Goal: Check status: Check status

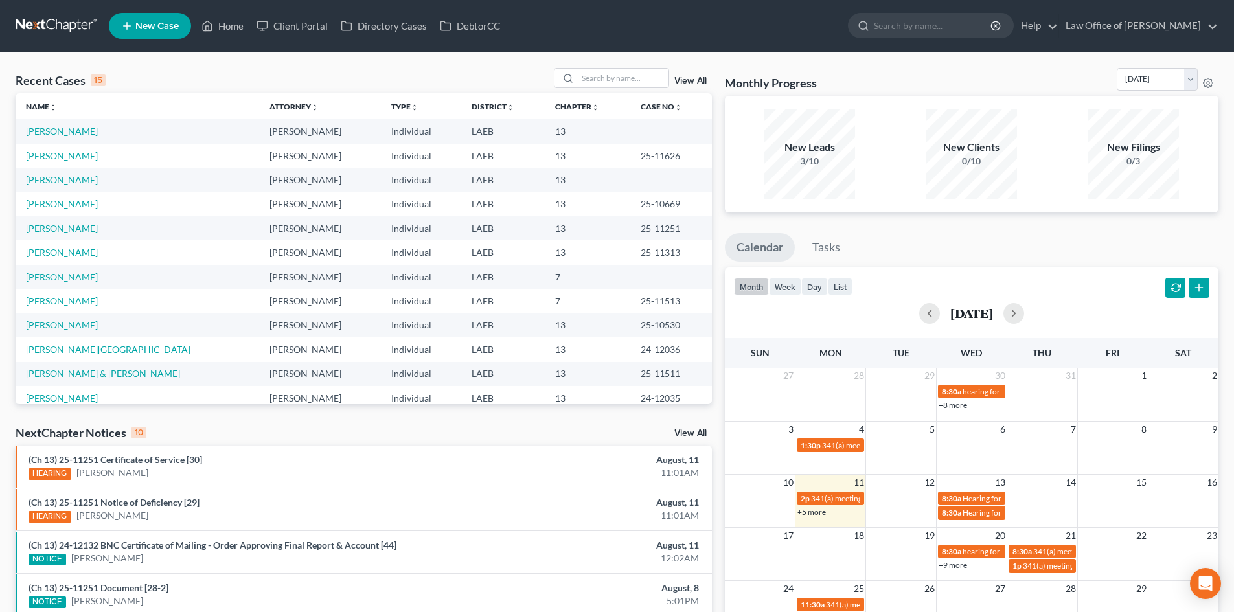
click at [807, 513] on link "+5 more" at bounding box center [811, 512] width 29 height 10
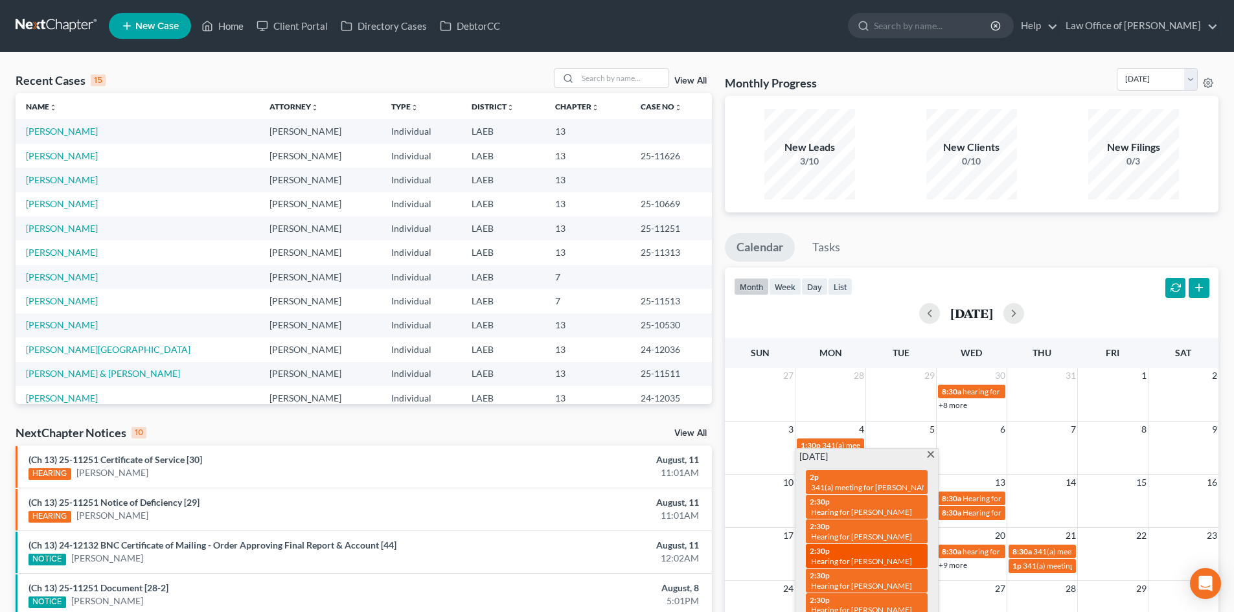
click at [845, 556] on span "Hearing for [PERSON_NAME]" at bounding box center [861, 561] width 101 height 10
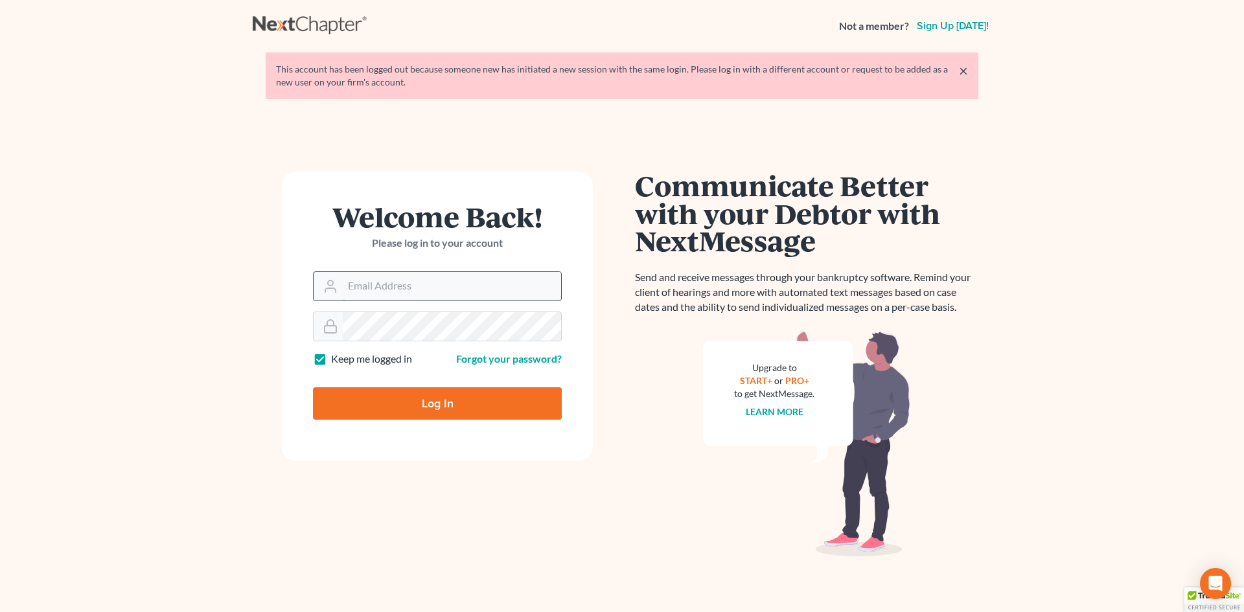
click at [378, 286] on input "Email Address" at bounding box center [452, 286] width 218 height 29
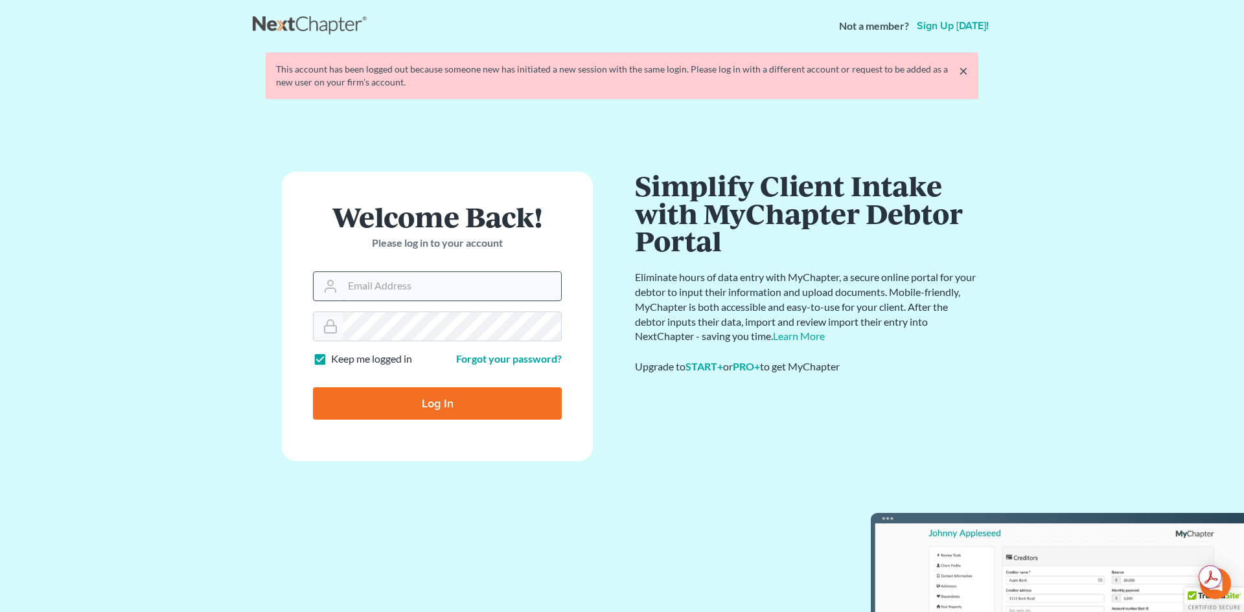
type input "[PERSON_NAME][EMAIL_ADDRESS][DOMAIN_NAME]"
click at [383, 393] on input "Log In" at bounding box center [437, 403] width 249 height 32
type input "Thinking..."
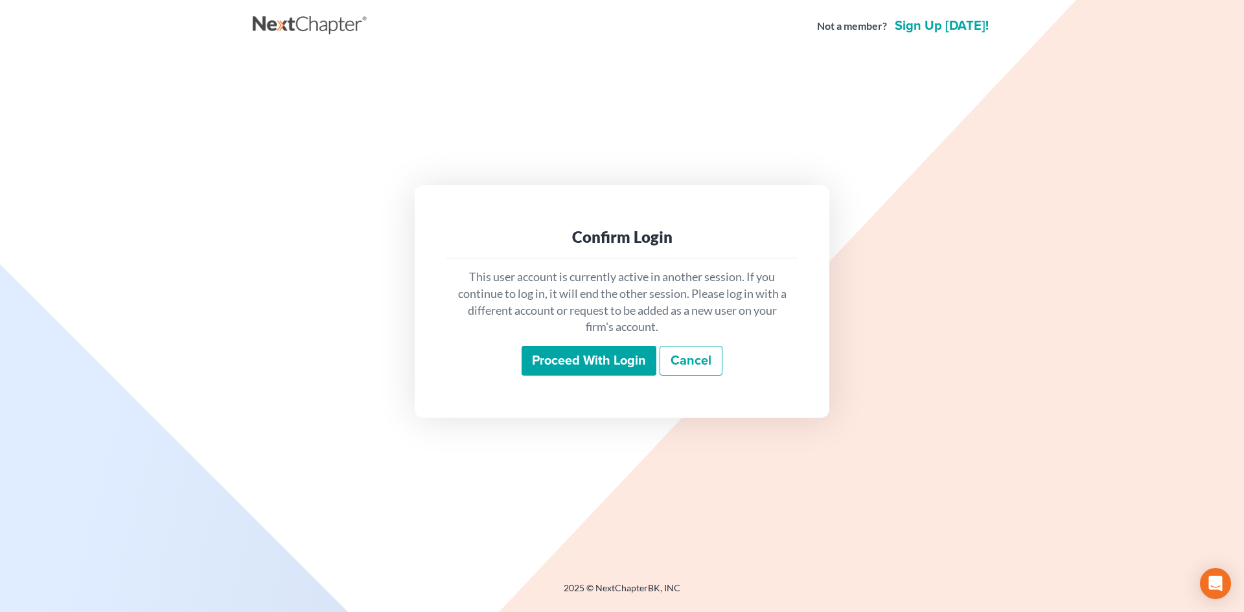
click at [569, 369] on input "Proceed with login" at bounding box center [588, 361] width 135 height 30
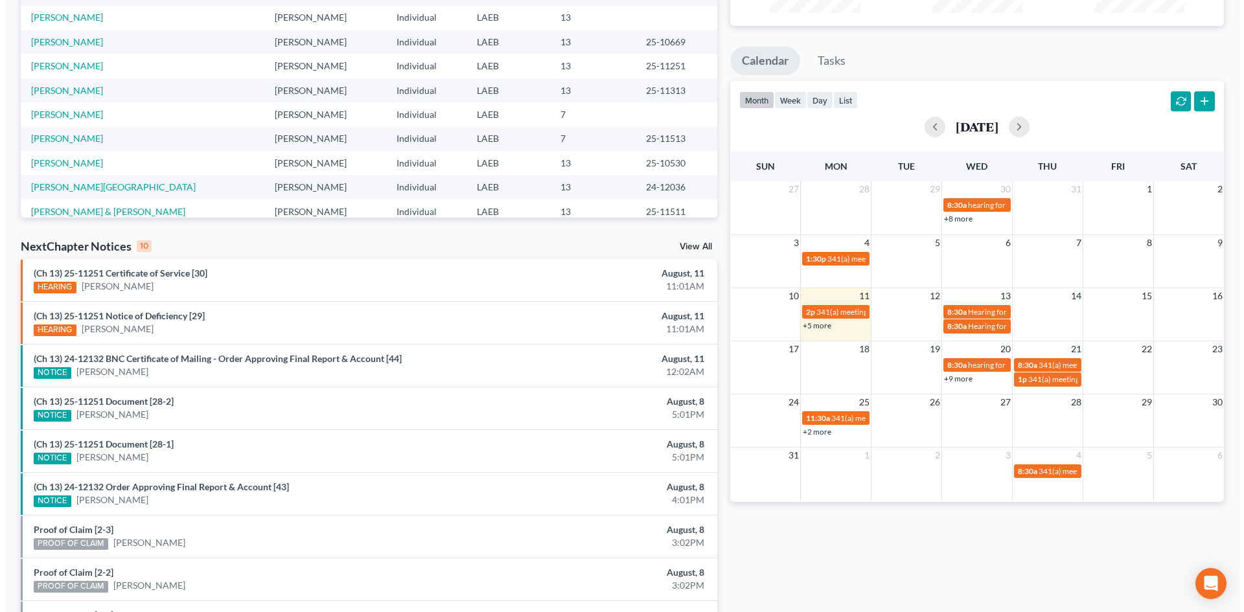
scroll to position [259, 0]
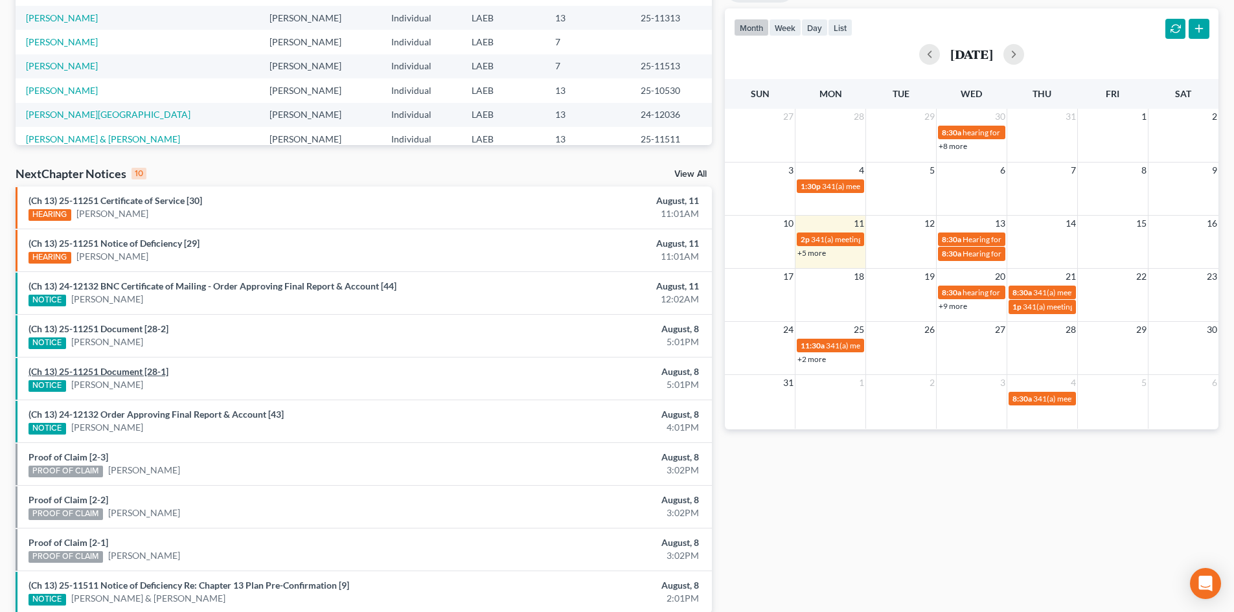
click at [121, 370] on link "(Ch 13) 25-11251 Document [28-1]" at bounding box center [99, 371] width 140 height 11
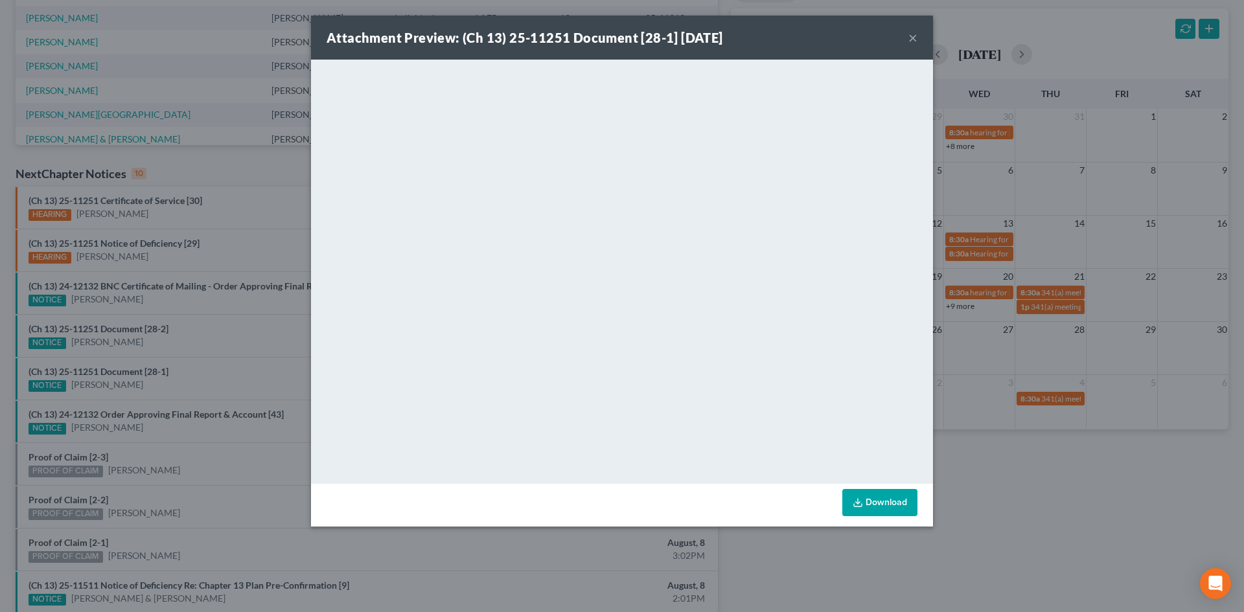
click at [279, 328] on div "Attachment Preview: (Ch 13) 25-11251 Document [28-1] [DATE] × <object ng-attr-d…" at bounding box center [622, 306] width 1244 height 612
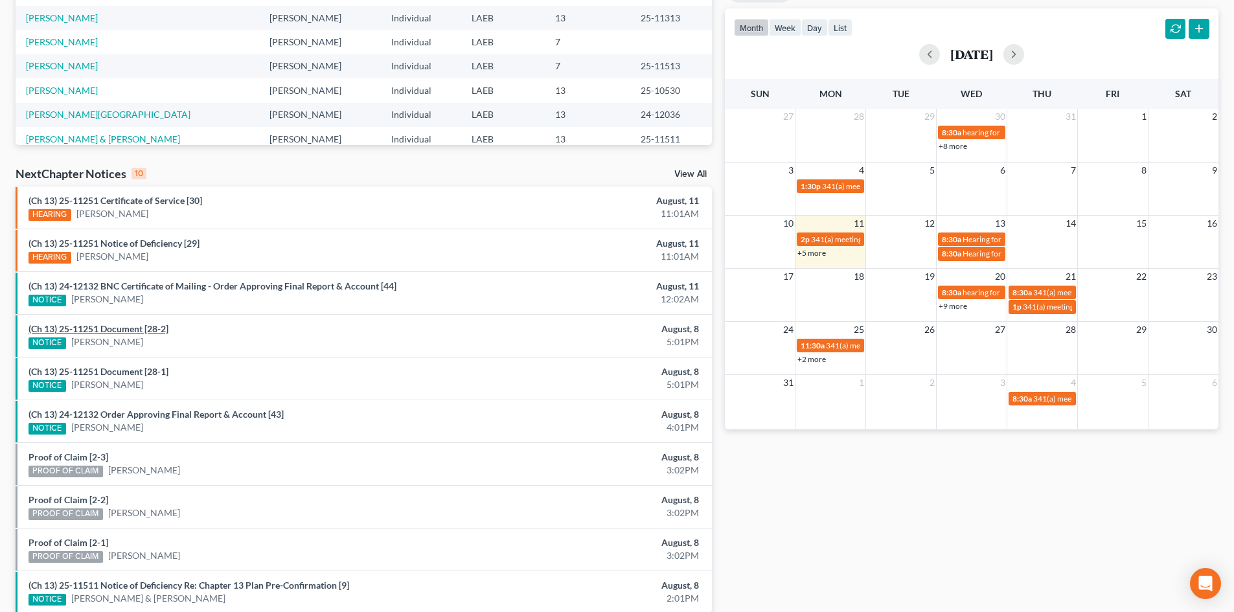
click at [133, 330] on link "(Ch 13) 25-11251 Document [28-2]" at bounding box center [99, 328] width 140 height 11
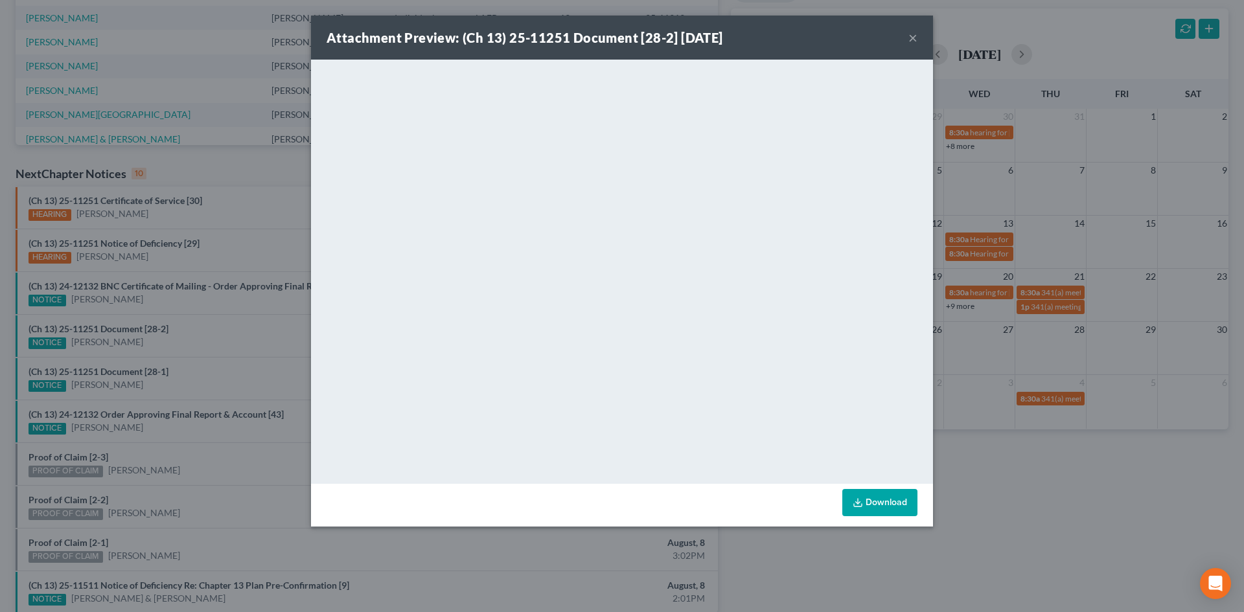
click at [914, 41] on button "×" at bounding box center [912, 38] width 9 height 16
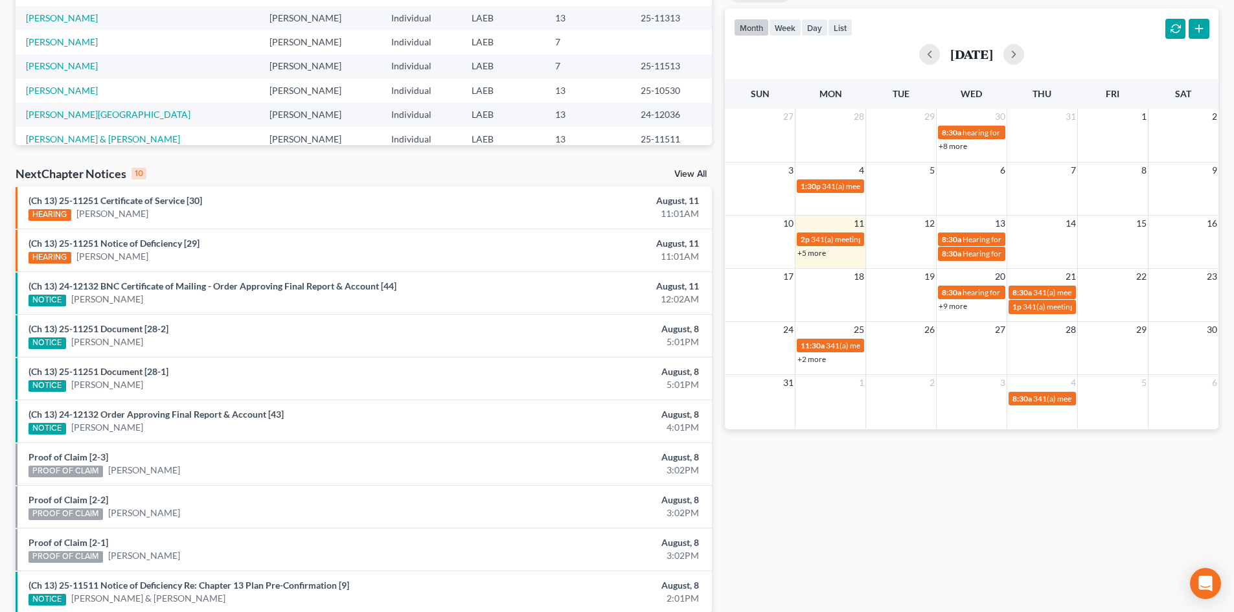
click at [815, 251] on link "+5 more" at bounding box center [811, 253] width 29 height 10
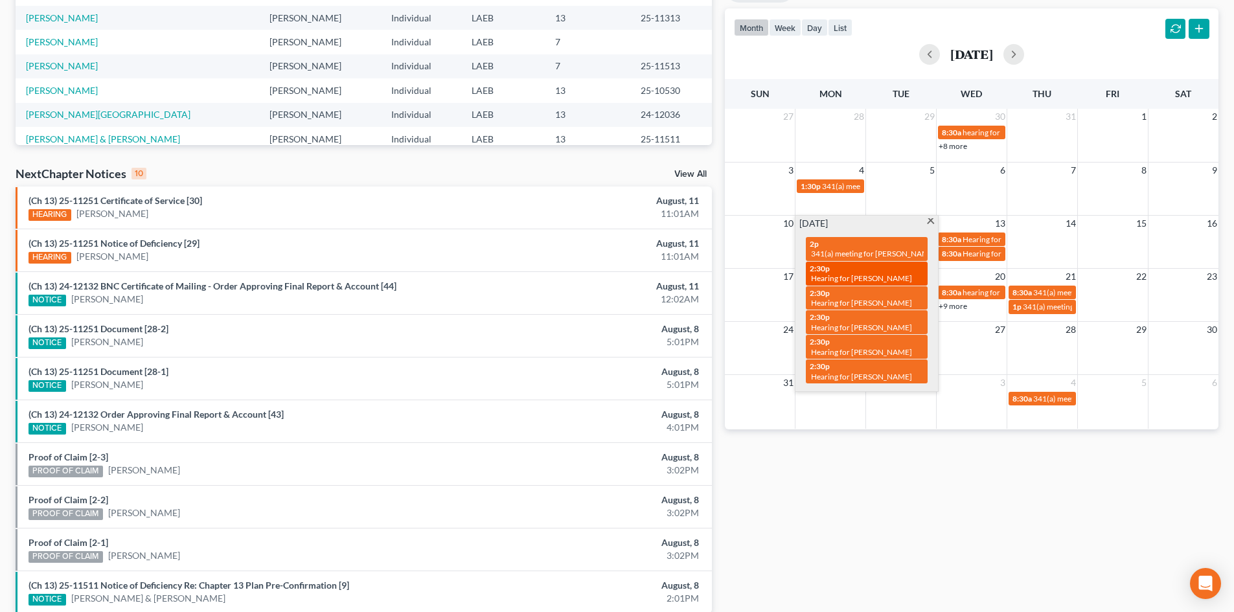
click at [845, 275] on link "2:30p Hearing for [PERSON_NAME]" at bounding box center [867, 274] width 122 height 24
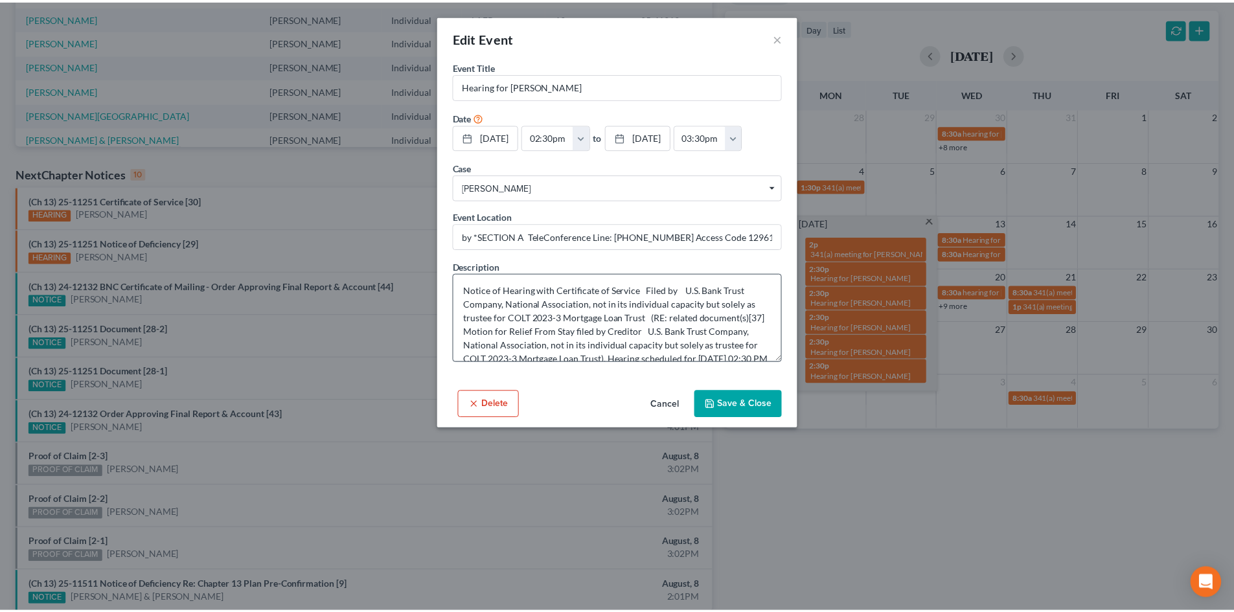
scroll to position [41, 0]
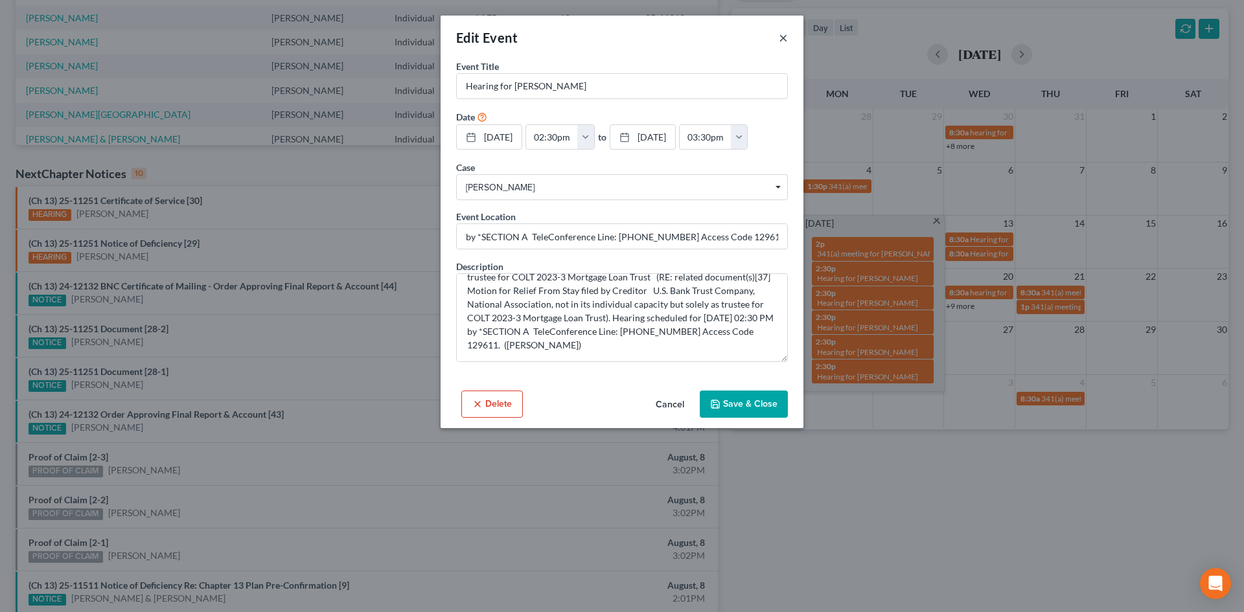
click at [786, 39] on button "×" at bounding box center [783, 38] width 9 height 16
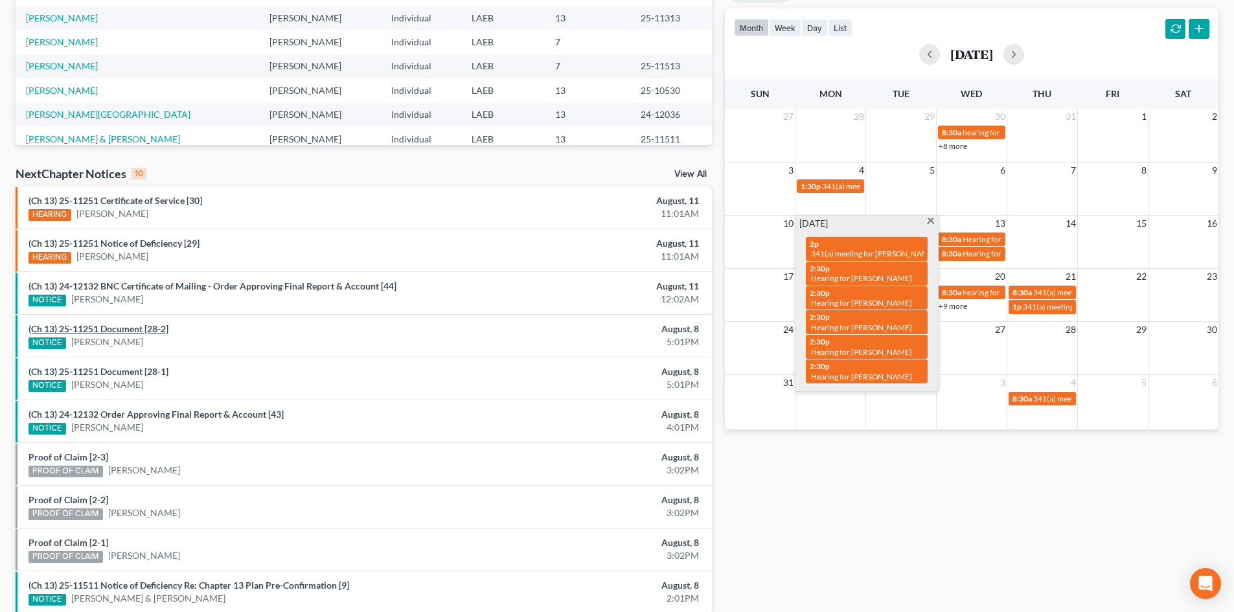
click at [117, 325] on link "(Ch 13) 25-11251 Document [28-2]" at bounding box center [99, 328] width 140 height 11
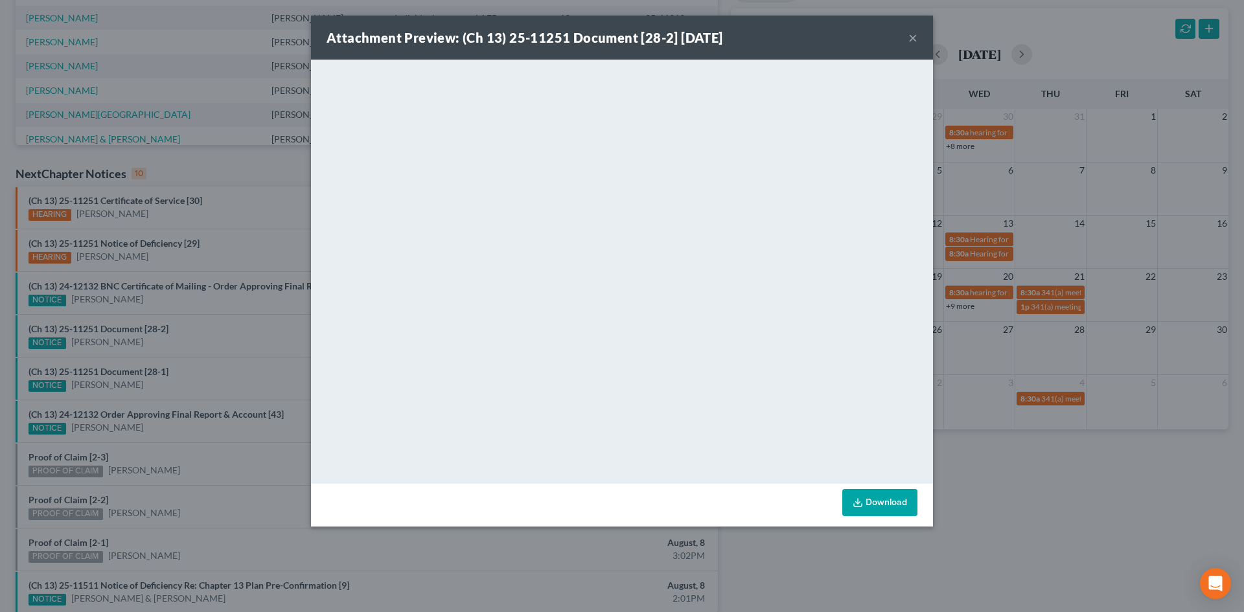
click at [910, 38] on button "×" at bounding box center [912, 38] width 9 height 16
